Goal: Find specific page/section: Find specific page/section

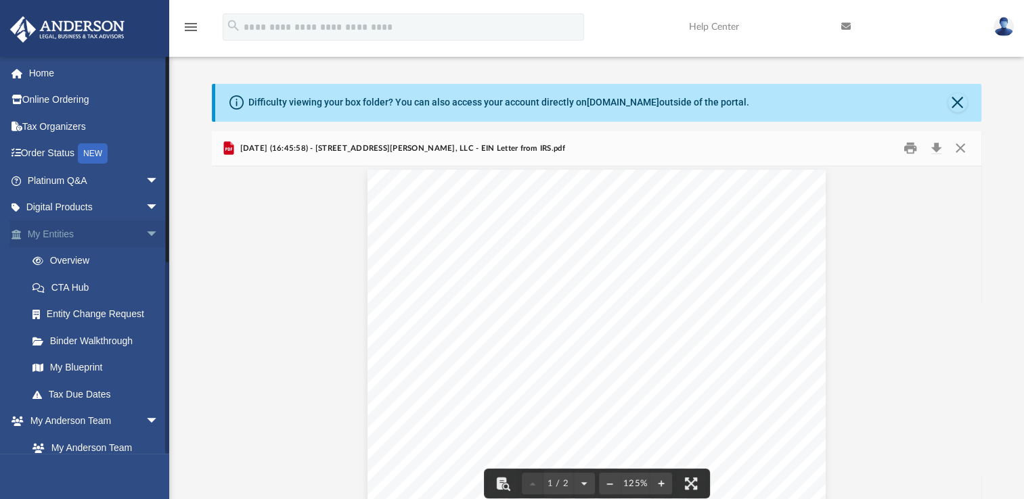
click at [29, 238] on link "My Entities arrow_drop_down" at bounding box center [94, 234] width 170 height 27
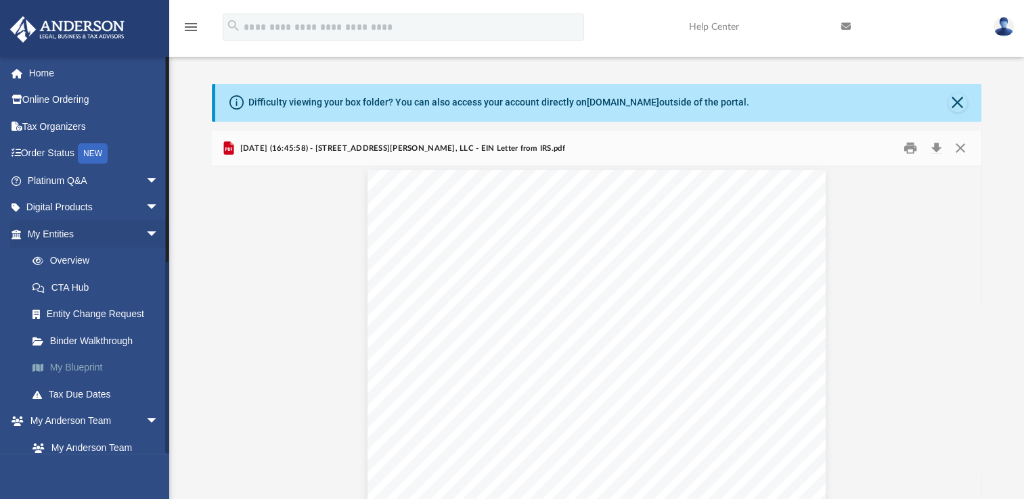
click at [95, 365] on link "My Blueprint" at bounding box center [99, 368] width 160 height 27
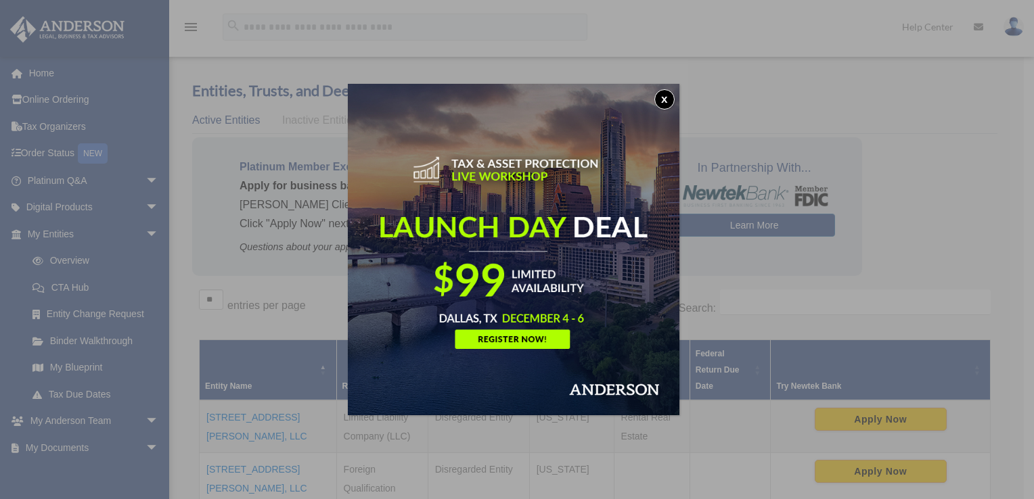
click at [666, 104] on button "x" at bounding box center [664, 99] width 20 height 20
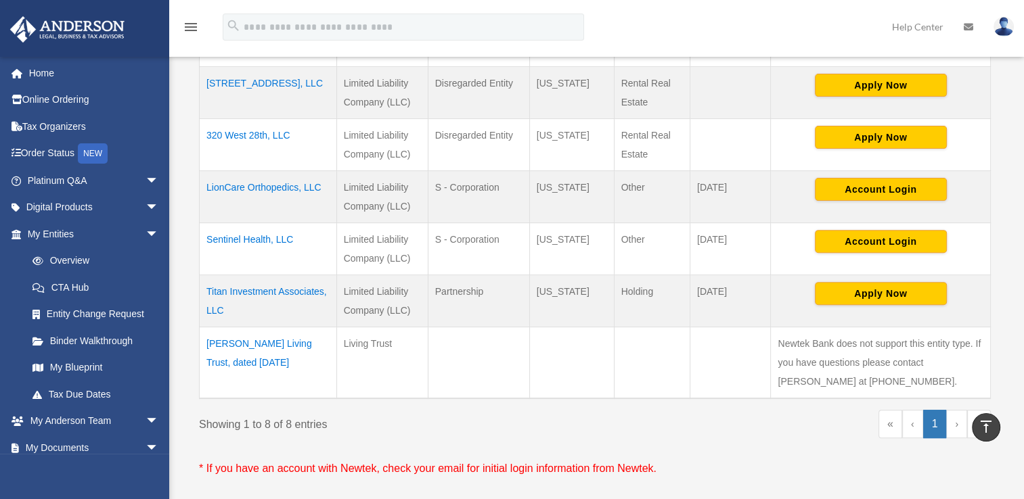
scroll to position [434, 0]
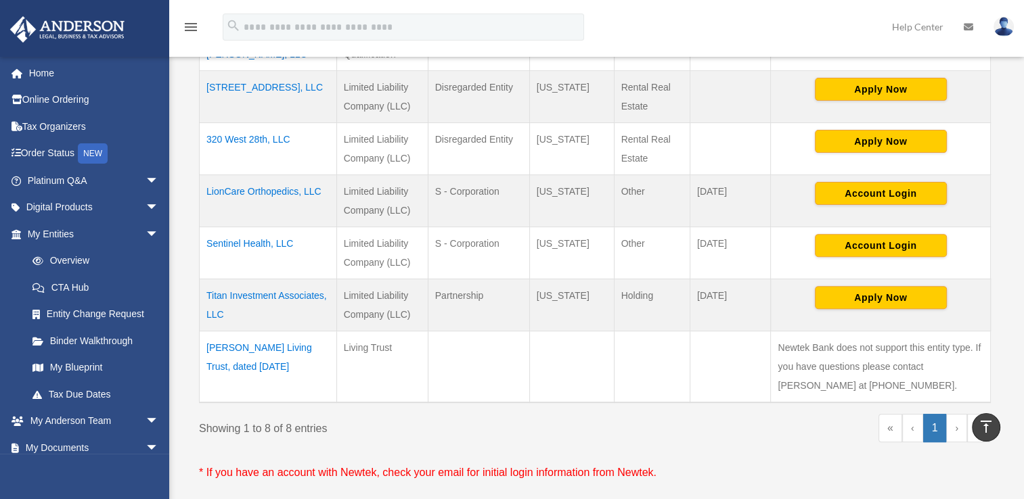
click at [287, 287] on td "Titan Investment Associates, LLC" at bounding box center [268, 305] width 137 height 52
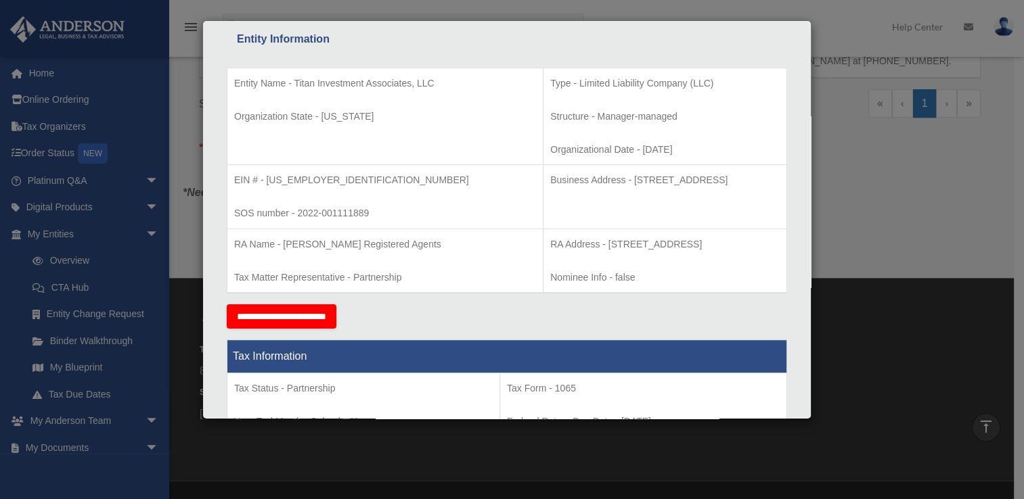
scroll to position [0, 0]
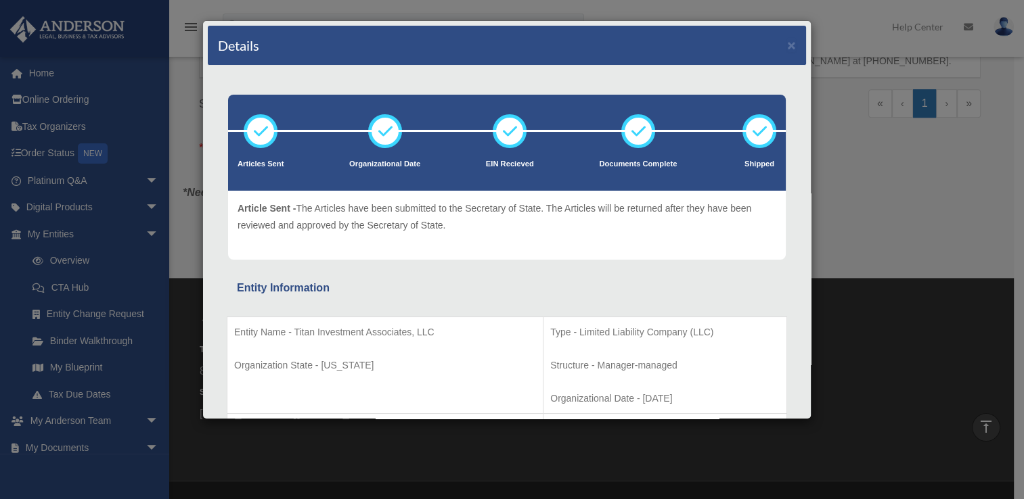
click at [958, 242] on div "Details × Articles Sent Organizational Date" at bounding box center [512, 249] width 1024 height 499
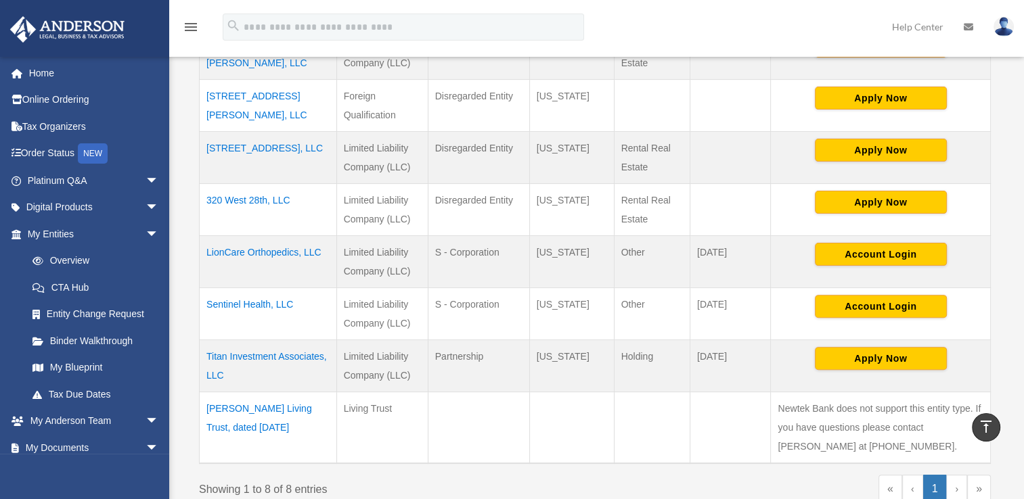
scroll to position [371, 0]
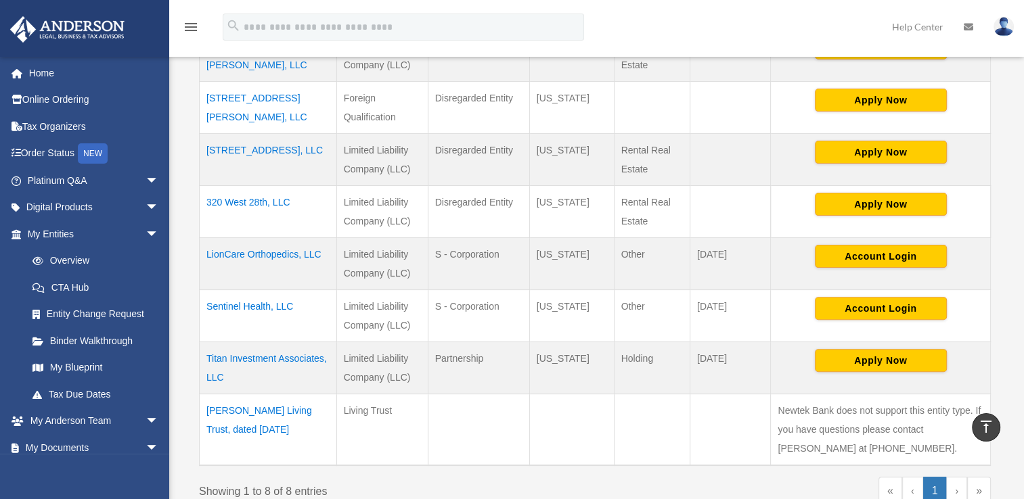
click at [263, 206] on td "320 West 28th, LLC" at bounding box center [268, 211] width 137 height 52
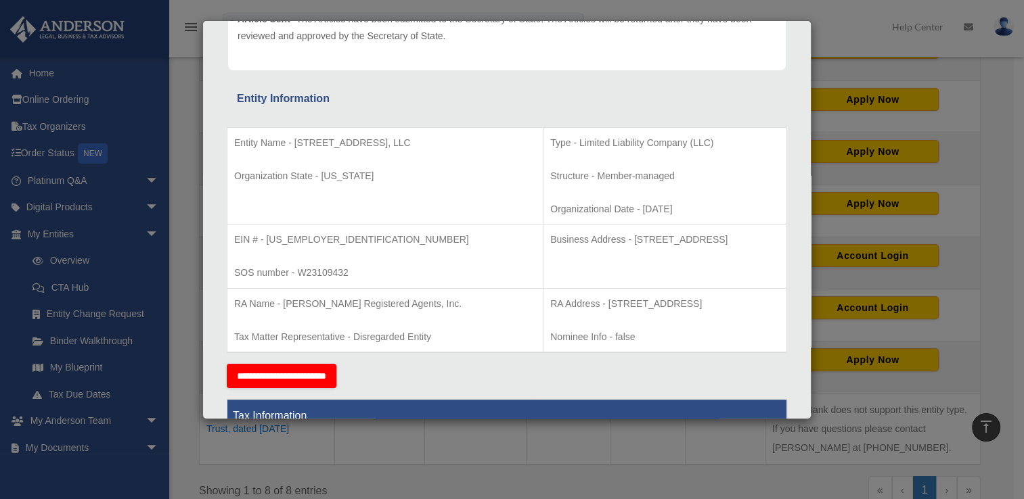
scroll to position [0, 0]
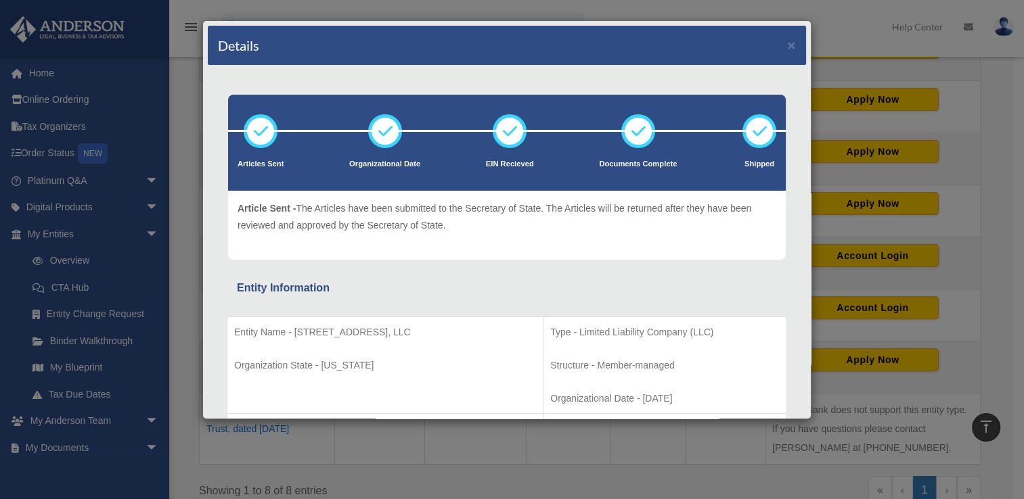
click at [1004, 148] on div "Details × Articles Sent Organizational Date" at bounding box center [512, 249] width 1024 height 499
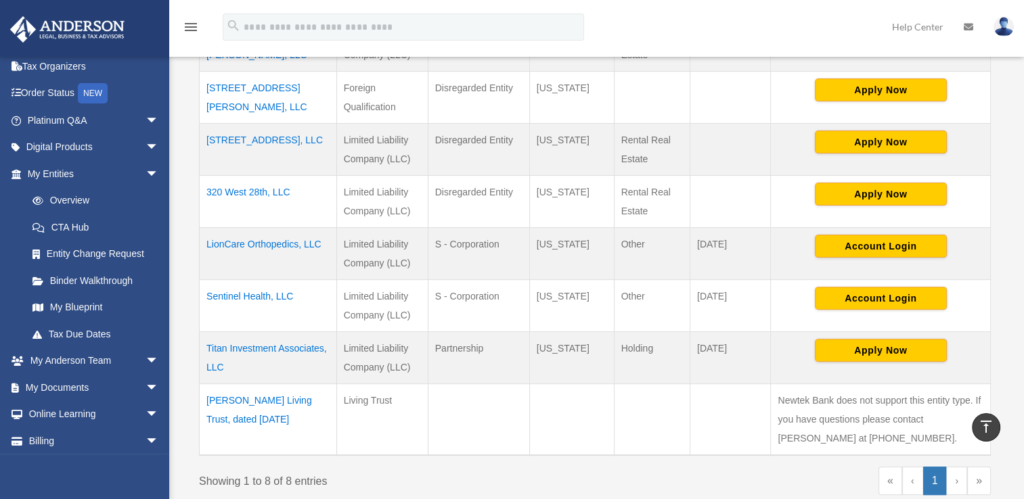
scroll to position [90, 0]
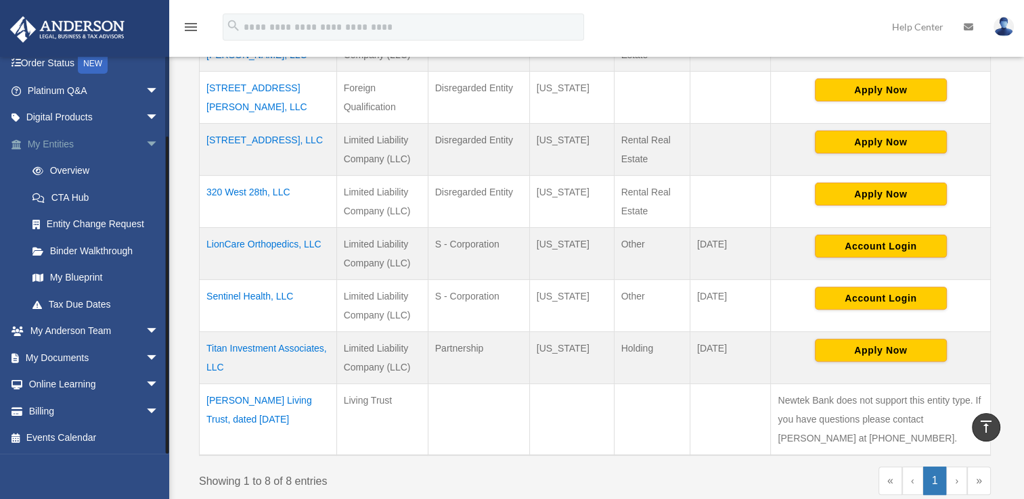
click at [62, 146] on link "My Entities arrow_drop_down" at bounding box center [94, 144] width 170 height 27
click at [78, 170] on link "Overview" at bounding box center [99, 171] width 160 height 27
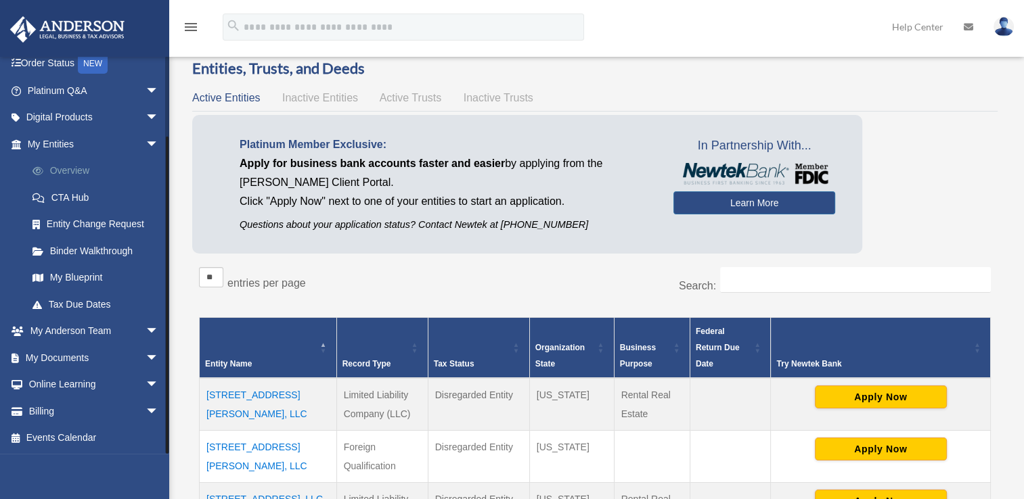
scroll to position [70, 0]
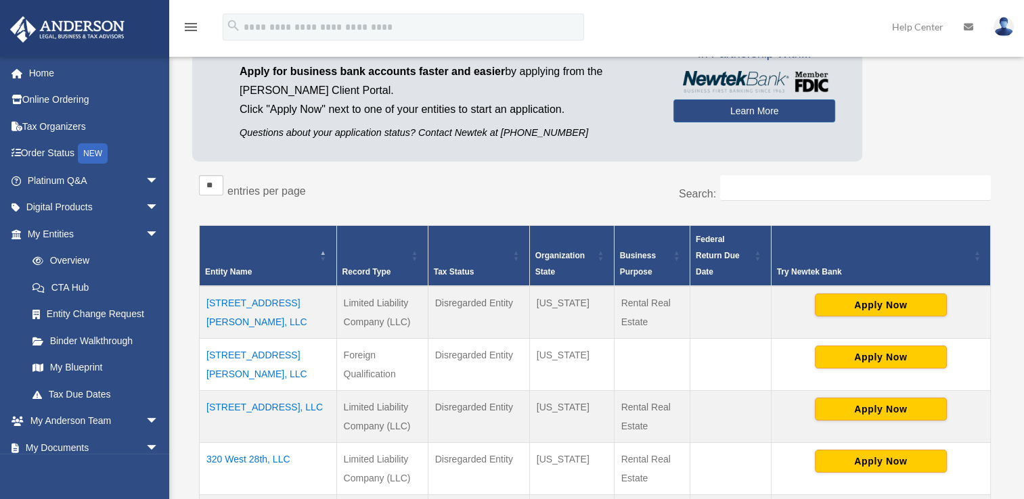
scroll to position [114, 0]
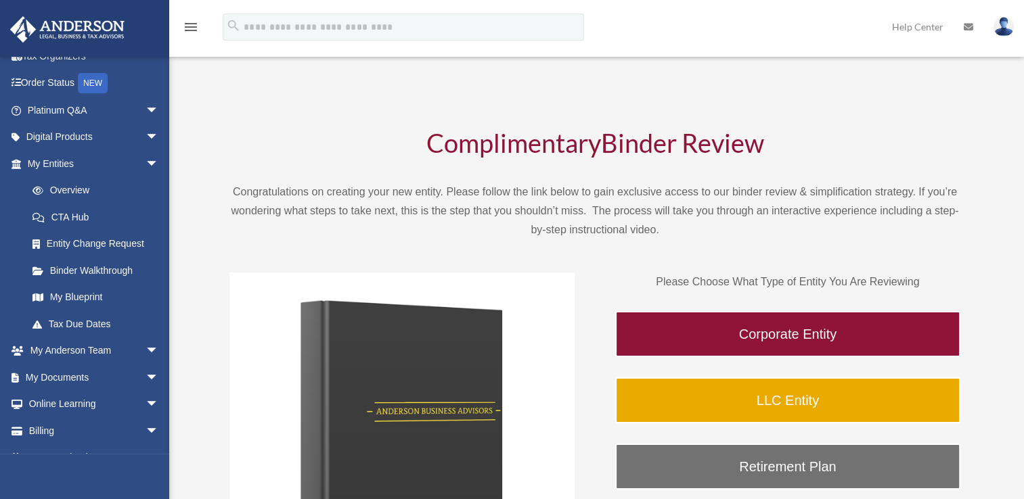
scroll to position [70, 0]
click at [78, 376] on link "My Documents arrow_drop_down" at bounding box center [94, 377] width 170 height 27
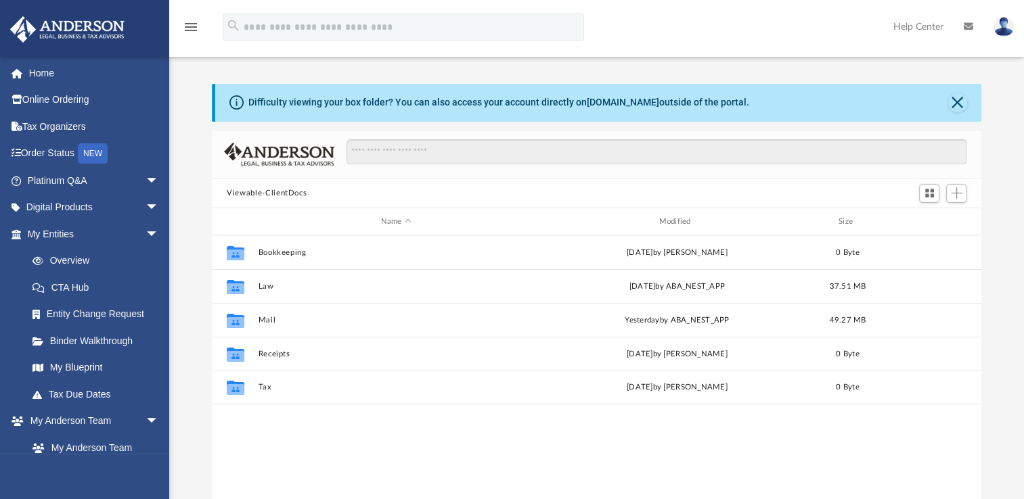
scroll to position [297, 758]
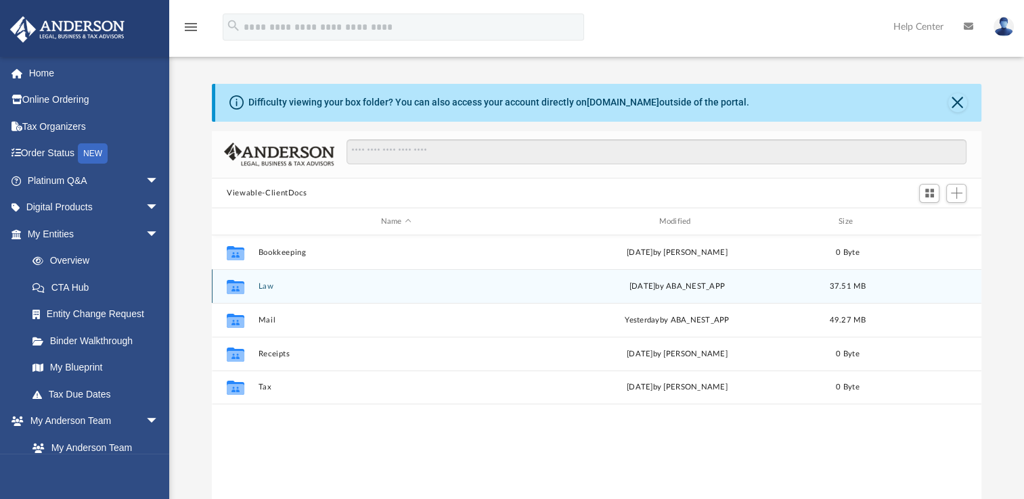
click at [233, 285] on icon "grid" at bounding box center [236, 289] width 18 height 11
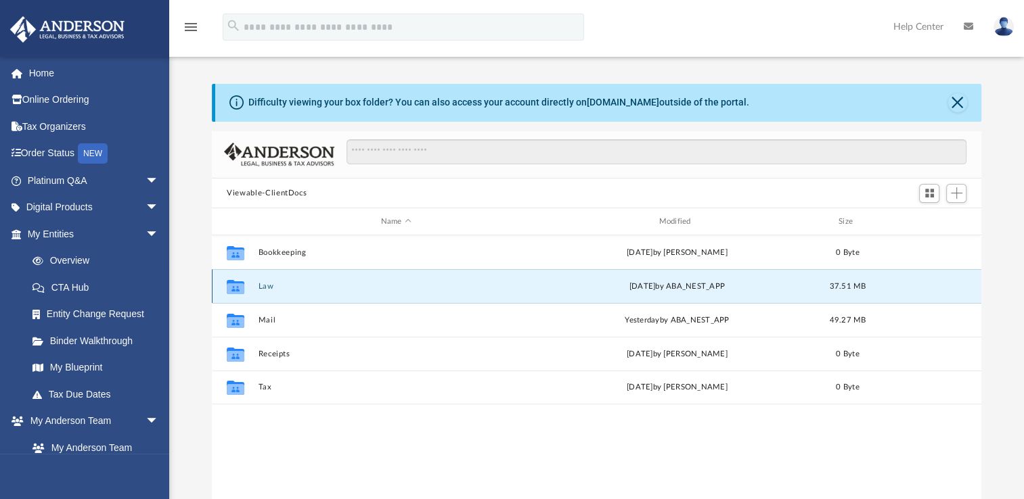
click at [269, 284] on button "Law" at bounding box center [395, 286] width 275 height 9
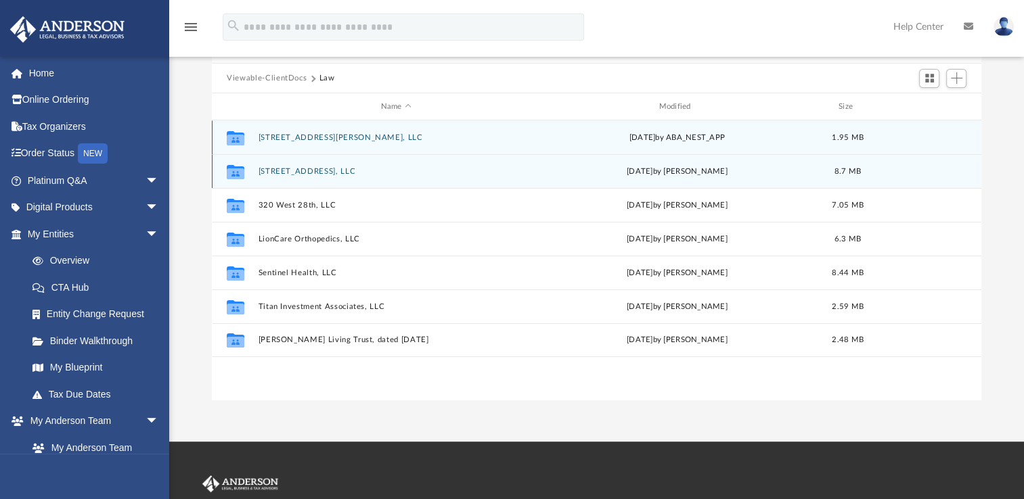
scroll to position [116, 0]
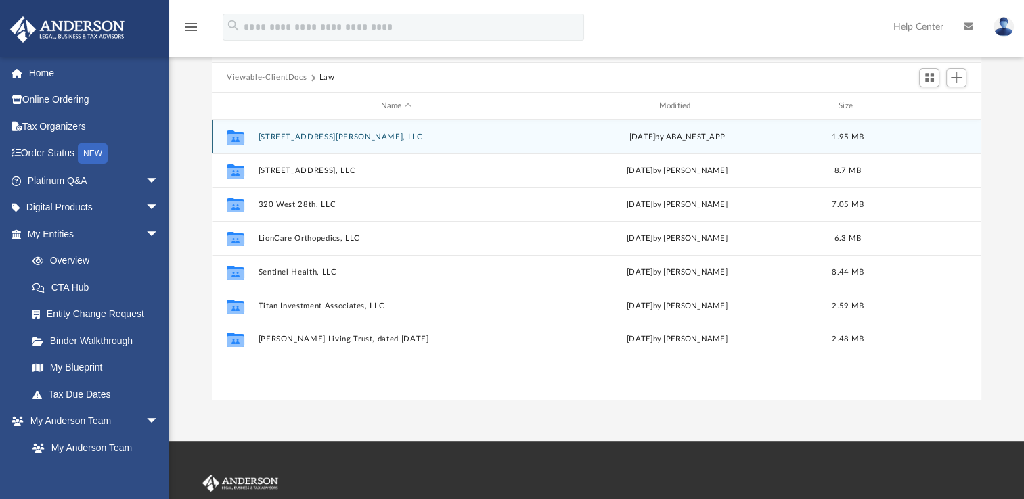
click at [315, 133] on button "[STREET_ADDRESS][PERSON_NAME], LLC" at bounding box center [395, 137] width 275 height 9
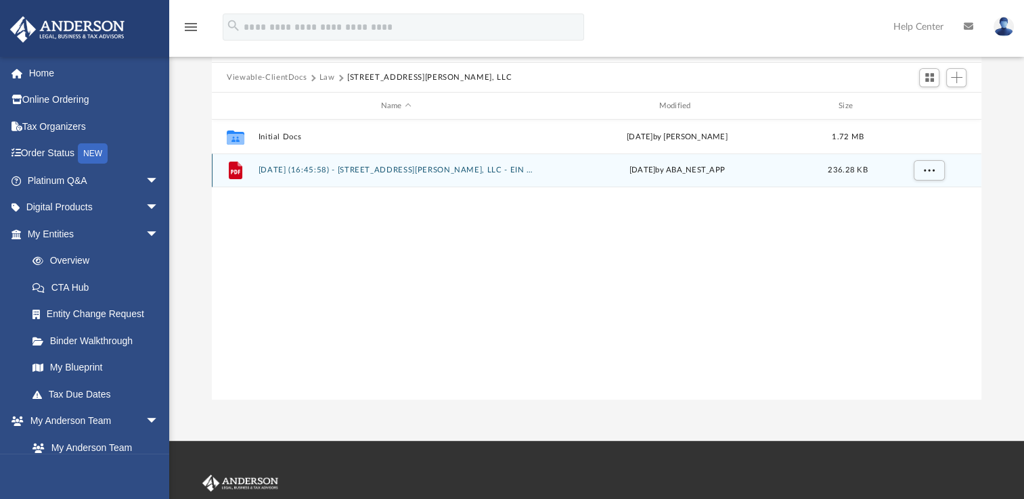
click at [506, 174] on button "[DATE] (16:45:58) - [STREET_ADDRESS][PERSON_NAME], LLC - EIN Letter from IRS.pdf" at bounding box center [395, 170] width 275 height 9
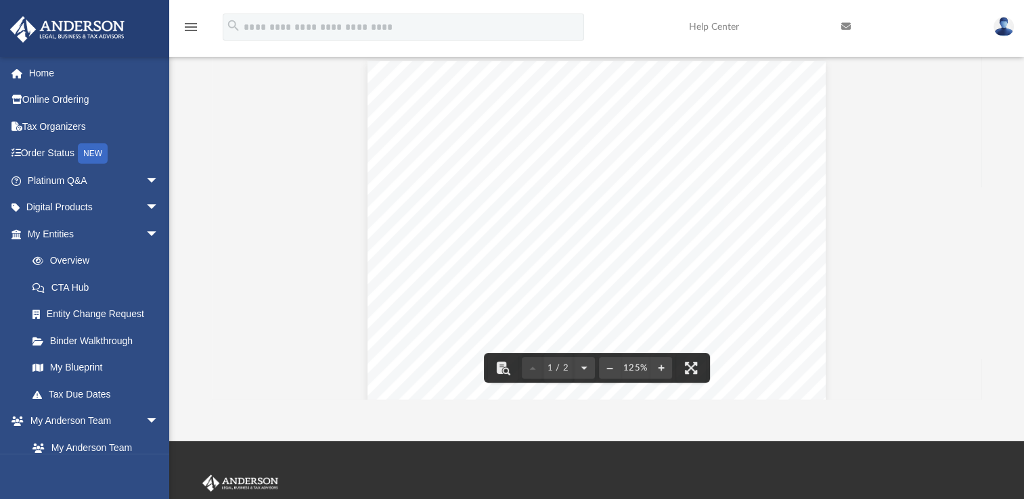
click at [1001, 28] on img at bounding box center [1003, 27] width 20 height 20
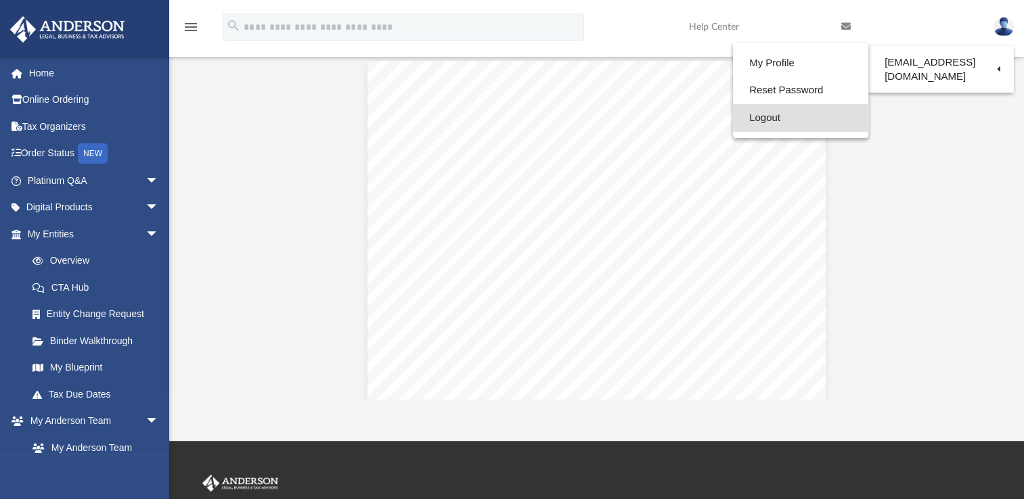
click at [739, 116] on link "Logout" at bounding box center [800, 118] width 135 height 28
